Goal: Navigation & Orientation: Go to known website

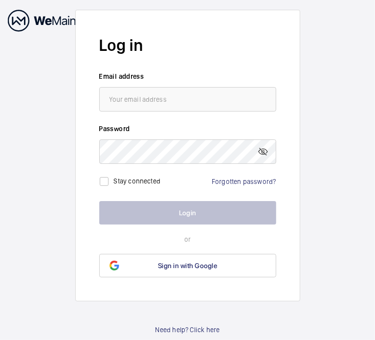
type input "[PERSON_NAME][EMAIL_ADDRESS][PERSON_NAME][DOMAIN_NAME]"
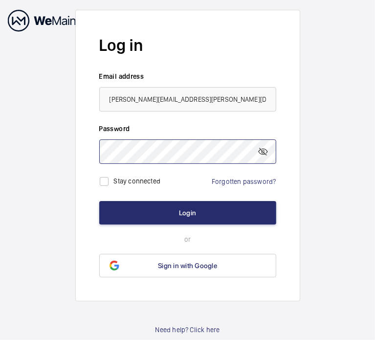
click at [99, 201] on button "Login" at bounding box center [187, 212] width 177 height 23
